Goal: Find specific page/section: Find specific page/section

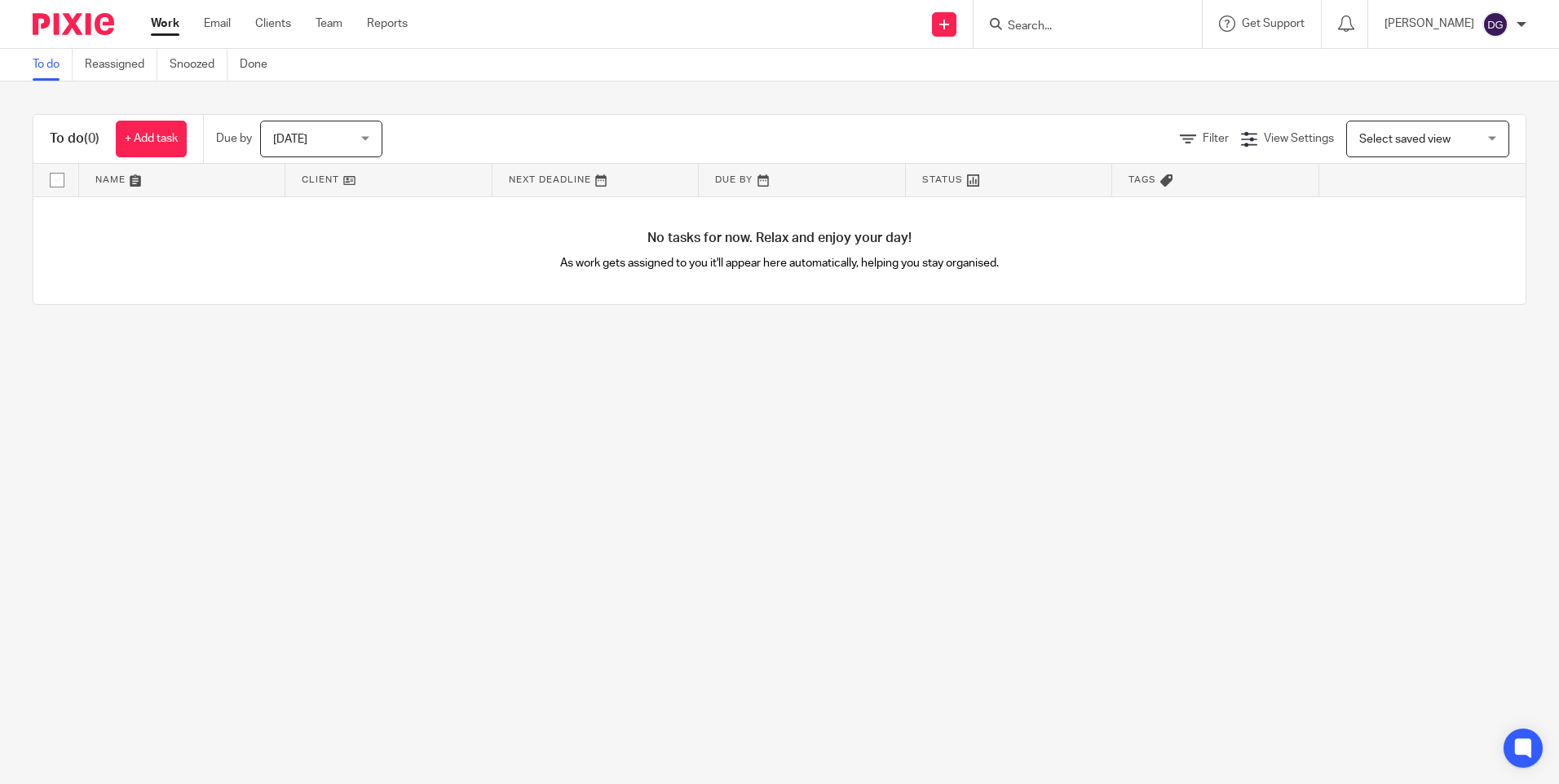
click at [1057, 26] on input "Search" at bounding box center [1080, 26] width 147 height 15
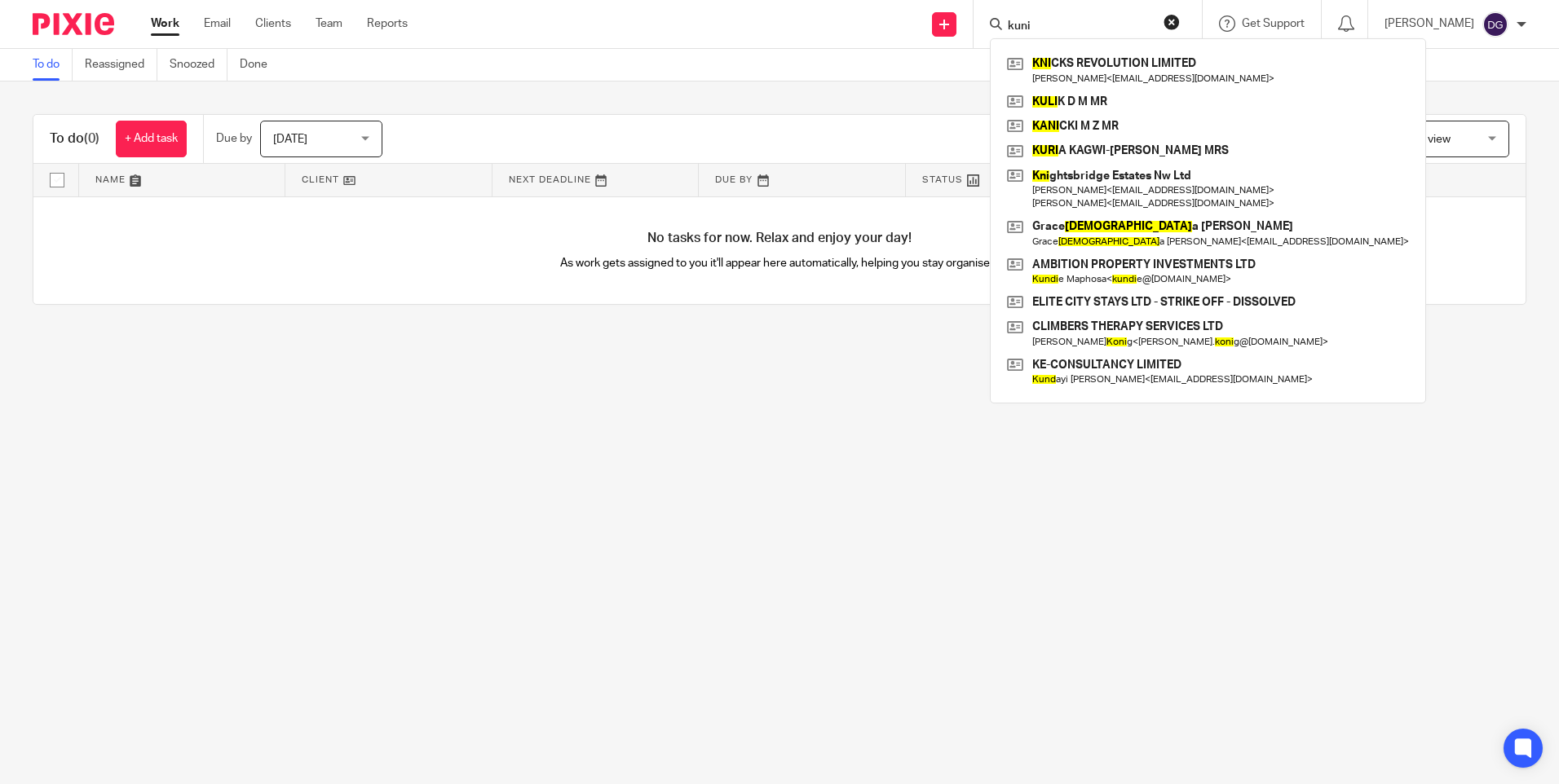
type input "kunid"
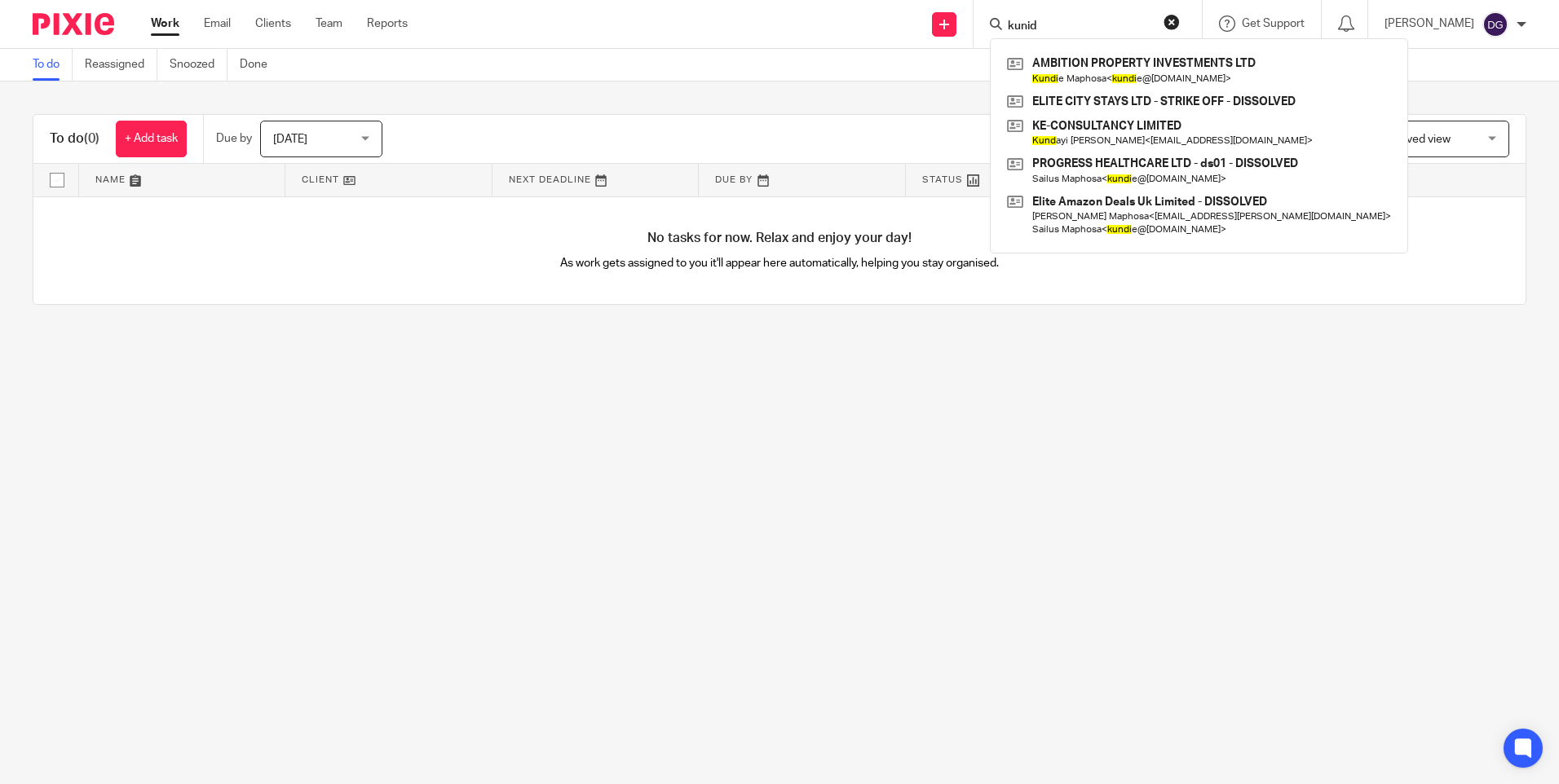
click at [1057, 22] on input "kunid" at bounding box center [1080, 26] width 147 height 15
drag, startPoint x: 994, startPoint y: 22, endPoint x: 947, endPoint y: 19, distance: 47.1
click at [947, 19] on div "Send new email Create task Add client Request signature kunid AMBITION PROPERTY…" at bounding box center [996, 23] width 1127 height 48
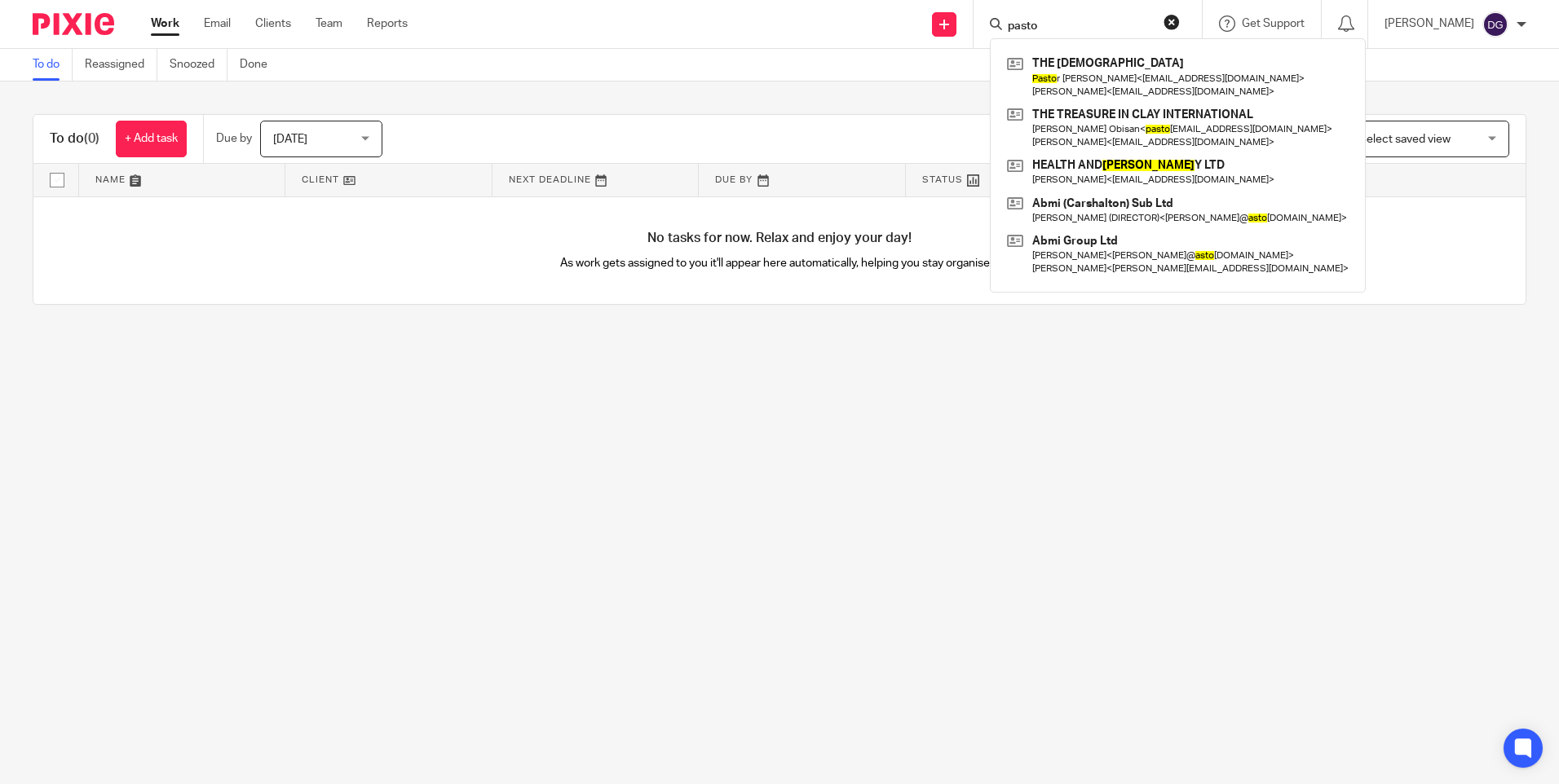
type input "pastor"
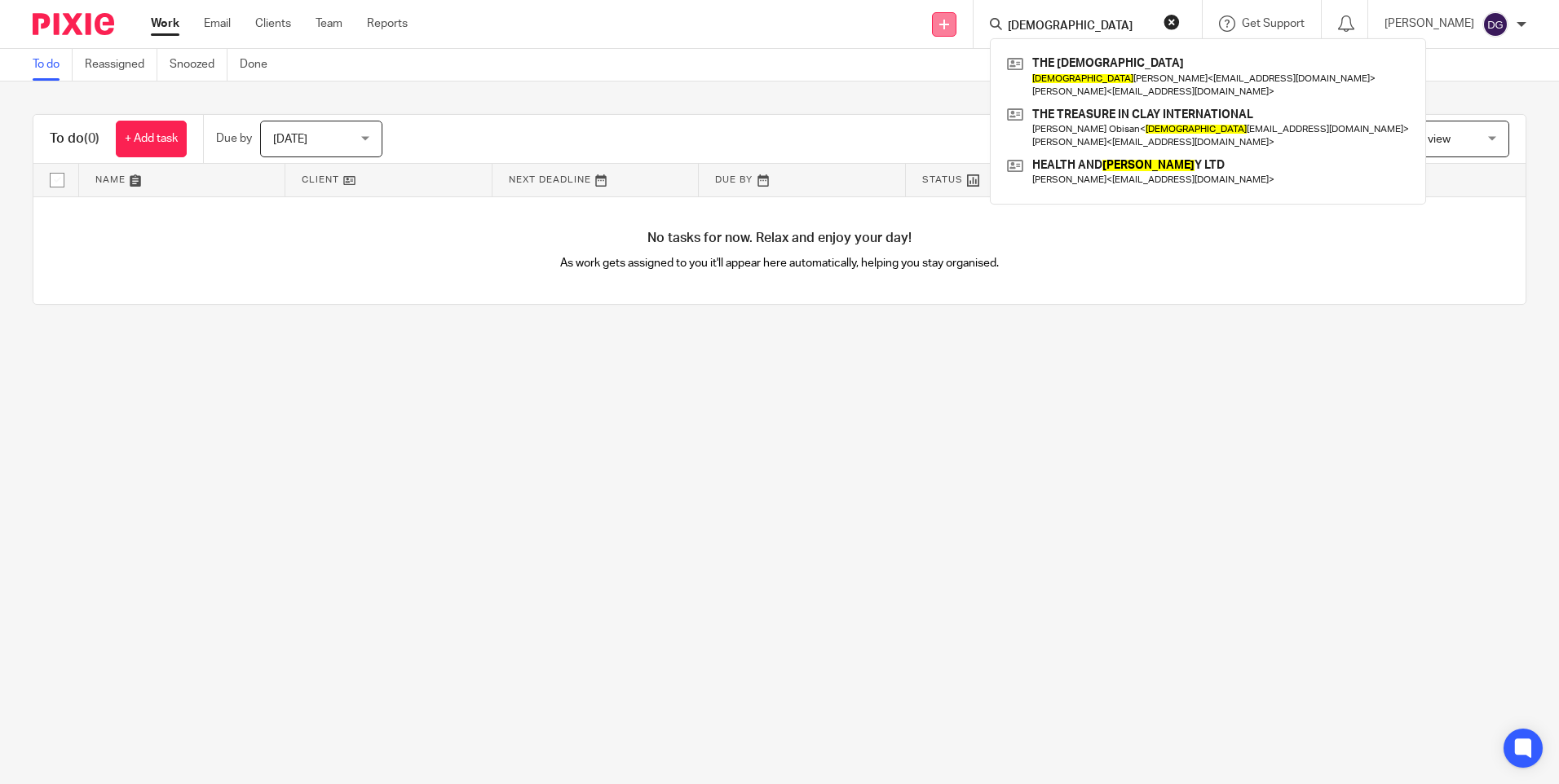
drag, startPoint x: 1047, startPoint y: 23, endPoint x: 955, endPoint y: 22, distance: 92.0
click at [932, 7] on div "Send new email Create task Add client Request signature pastor THE LIBERTY FAMI…" at bounding box center [996, 23] width 1127 height 48
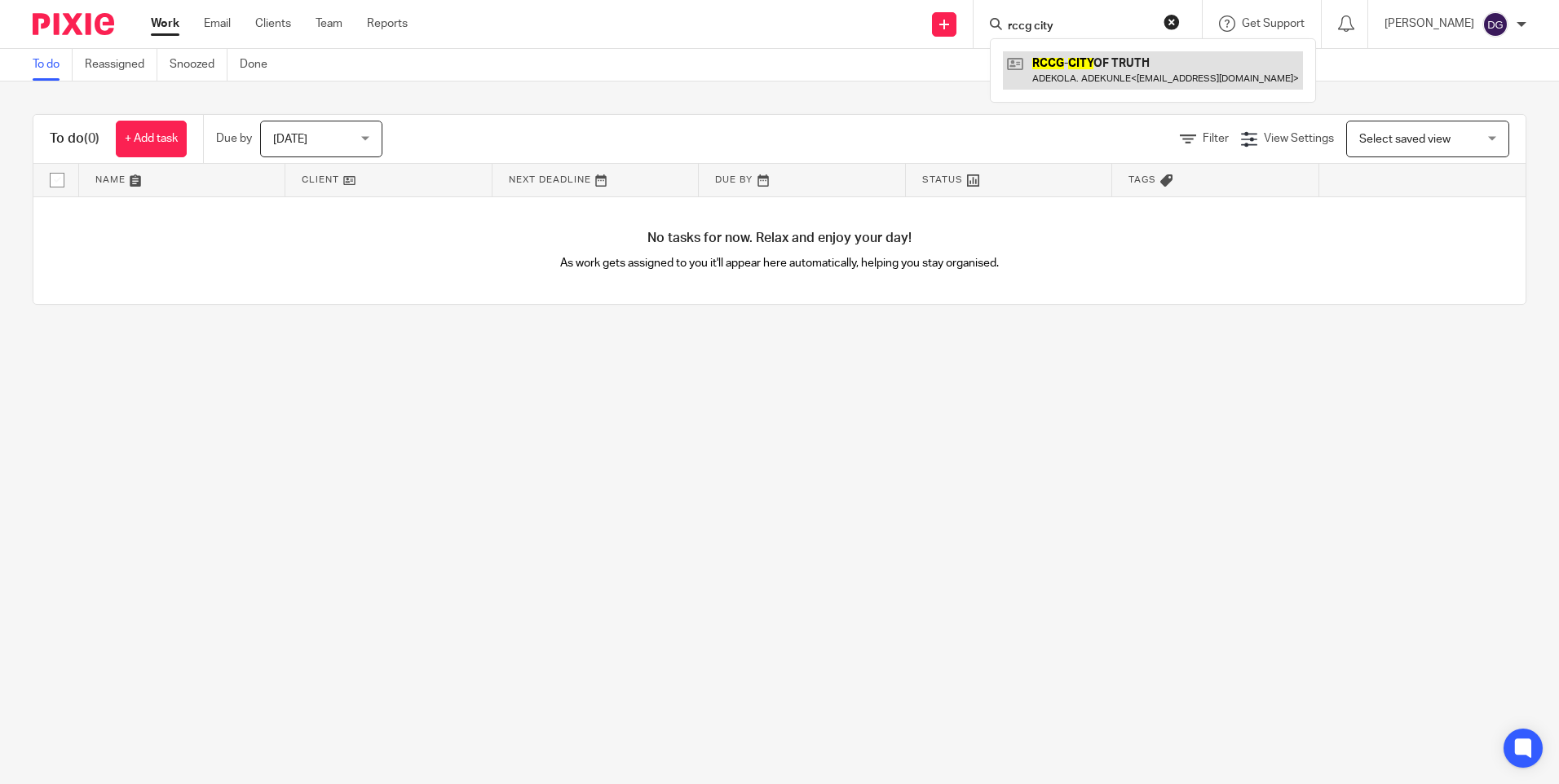
type input "rccg city"
click at [1151, 72] on link at bounding box center [1153, 70] width 300 height 37
